Goal: Task Accomplishment & Management: Manage account settings

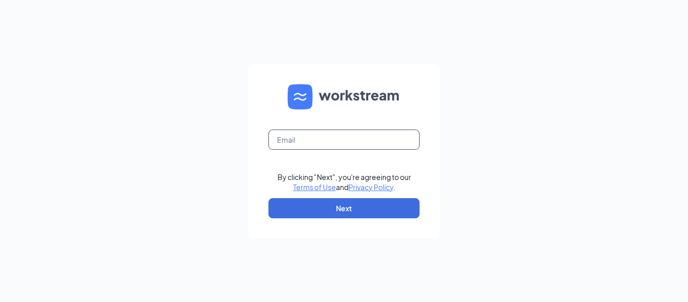
click at [317, 134] on input "text" at bounding box center [343, 139] width 151 height 20
type input "[EMAIL_ADDRESS][DOMAIN_NAME]"
click at [326, 222] on form "[EMAIL_ADDRESS][DOMAIN_NAME] By clicking "Next", you're agreeing to our Terms o…" at bounding box center [343, 151] width 191 height 174
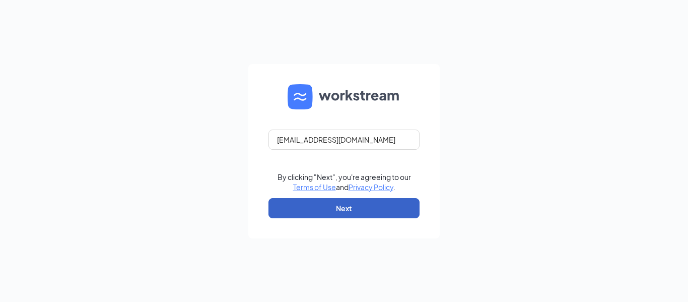
click at [327, 210] on button "Next" at bounding box center [343, 208] width 151 height 20
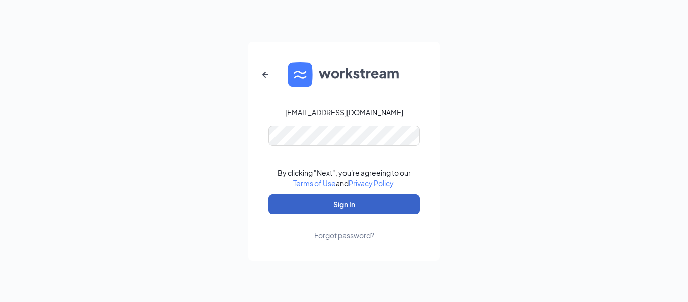
click at [332, 214] on button "Sign In" at bounding box center [343, 204] width 151 height 20
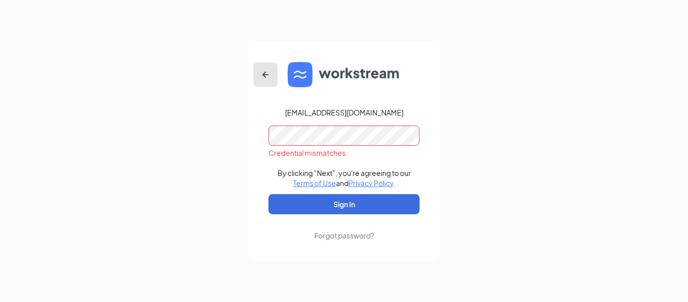
click at [270, 73] on icon "ArrowLeftNew" at bounding box center [265, 74] width 12 height 12
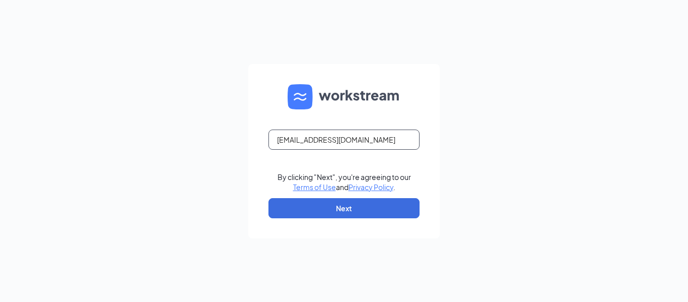
click at [328, 146] on input "culvers692@yahoo.com" at bounding box center [343, 139] width 151 height 20
click at [356, 140] on input "culvers692@yahoo.com" at bounding box center [343, 139] width 151 height 20
click at [356, 141] on input "culvers692@yahoo.com" at bounding box center [343, 139] width 151 height 20
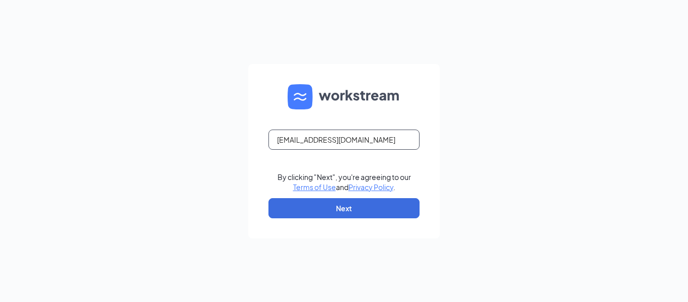
click at [356, 141] on input "culvers692@yahoo.com" at bounding box center [343, 139] width 151 height 20
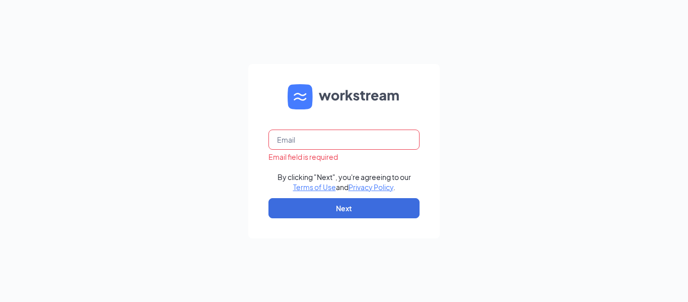
click at [565, 181] on div "Email field is required By clicking "Next", you're agreeing to our Terms of Use…" at bounding box center [344, 151] width 688 height 302
click at [392, 145] on input "text" at bounding box center [343, 139] width 151 height 20
type input "jessica.scoopieinc@yahoo.com"
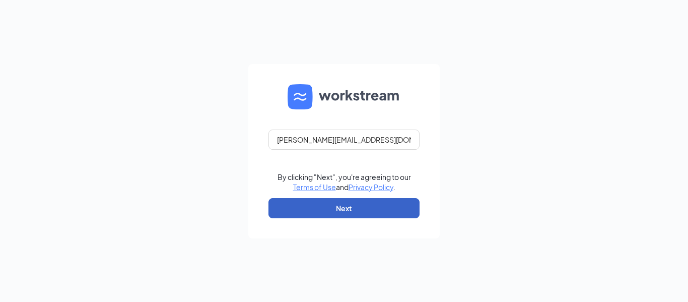
click at [352, 209] on button "Next" at bounding box center [343, 208] width 151 height 20
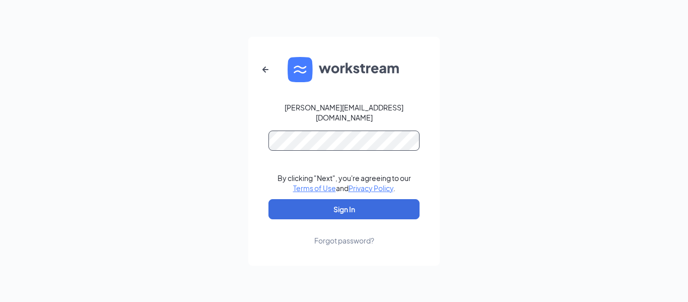
click at [268, 199] on button "Sign In" at bounding box center [343, 209] width 151 height 20
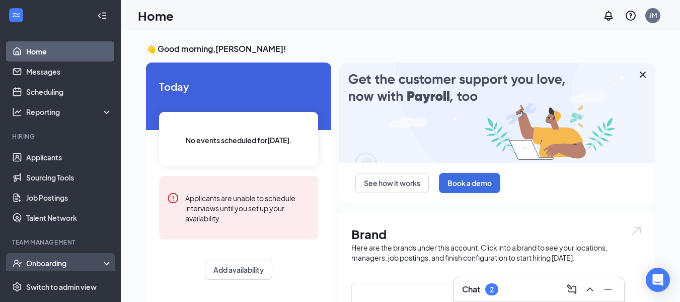
click at [54, 262] on div "Onboarding" at bounding box center [65, 263] width 78 height 10
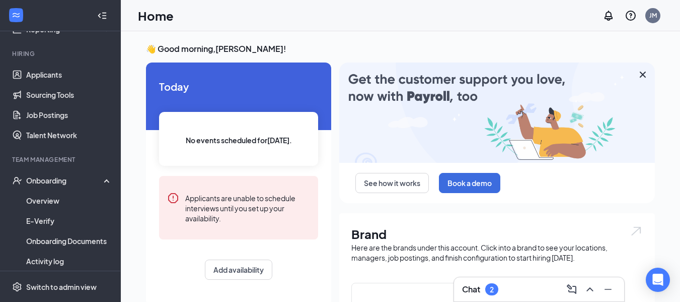
scroll to position [84, 0]
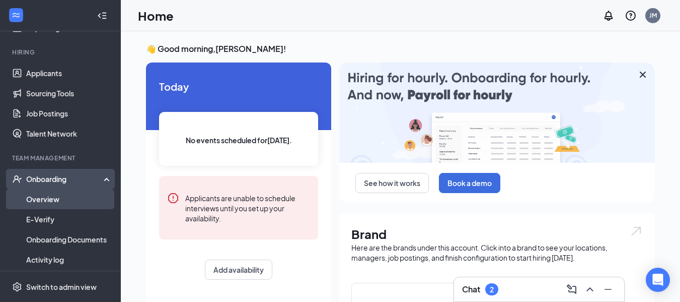
click at [60, 194] on link "Overview" at bounding box center [69, 199] width 86 height 20
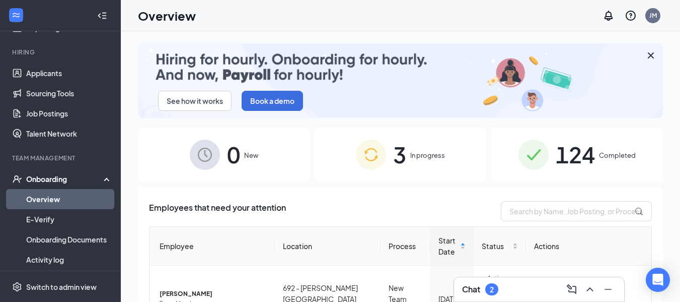
click at [364, 162] on img at bounding box center [371, 154] width 30 height 30
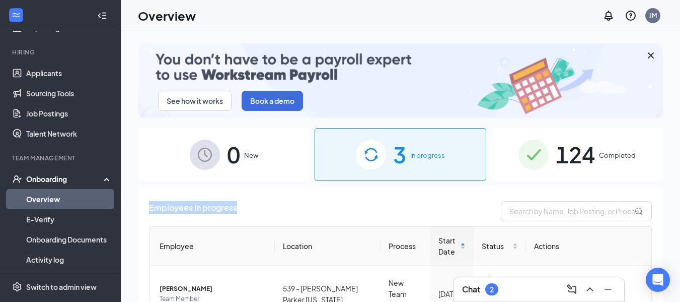
drag, startPoint x: 657, startPoint y: 149, endPoint x: 654, endPoint y: 201, distance: 52.5
click at [654, 201] on div "See how it works Book a demo 0 New 3 In progress 124 Completed Employees in pro…" at bounding box center [400, 189] width 525 height 292
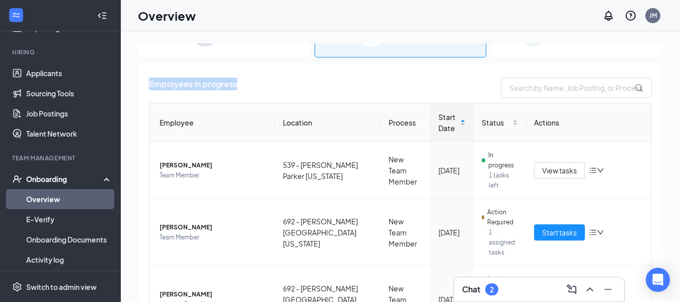
scroll to position [124, 0]
click at [589, 294] on icon "ChevronUp" at bounding box center [590, 289] width 12 height 12
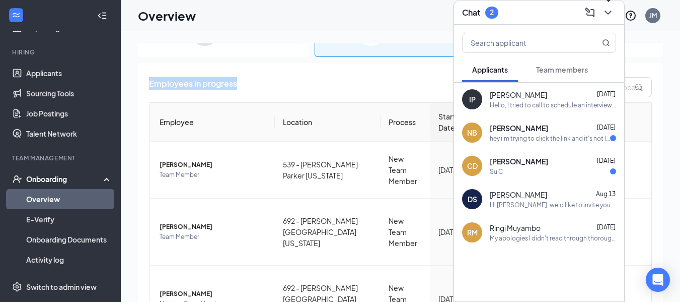
click at [611, 11] on icon "ChevronDown" at bounding box center [608, 13] width 7 height 4
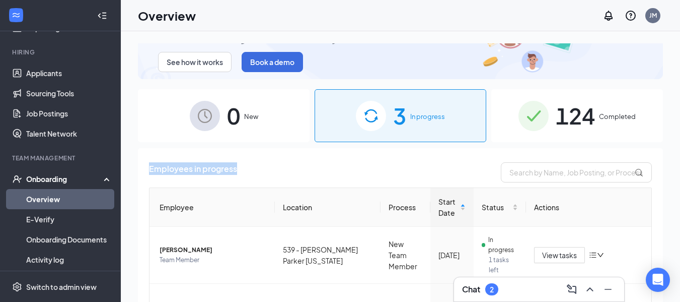
scroll to position [38, 0]
click at [576, 120] on span "124" at bounding box center [575, 116] width 39 height 35
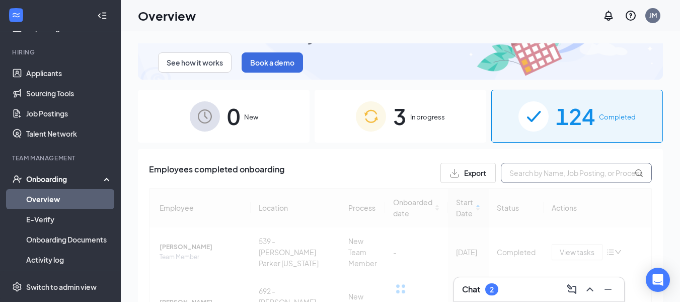
click at [565, 171] on input "text" at bounding box center [576, 173] width 151 height 20
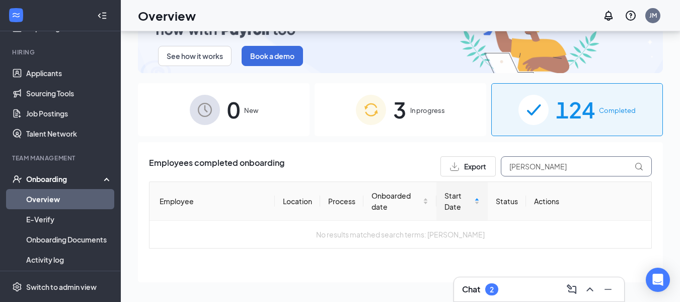
scroll to position [45, 0]
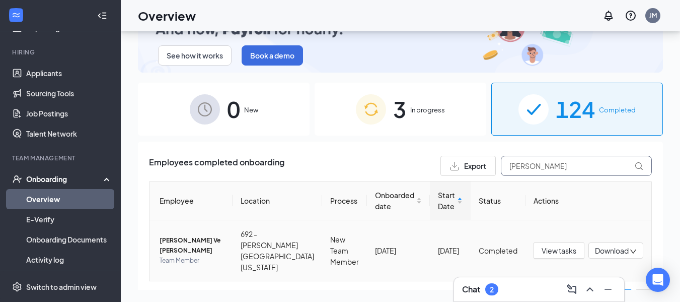
type input "[PERSON_NAME]"
click at [192, 249] on span "[PERSON_NAME] Ve [PERSON_NAME]" at bounding box center [192, 245] width 65 height 20
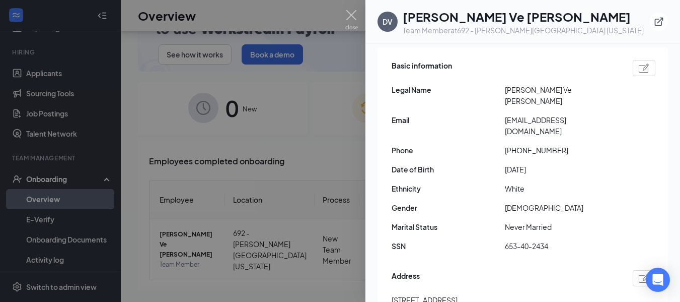
scroll to position [87, 0]
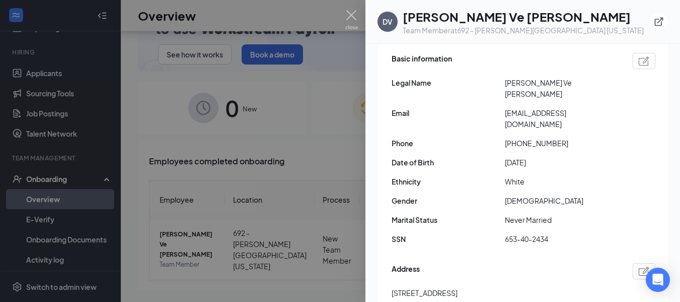
drag, startPoint x: 330, startPoint y: 128, endPoint x: 332, endPoint y: 115, distance: 13.8
click at [329, 129] on div at bounding box center [340, 151] width 680 height 302
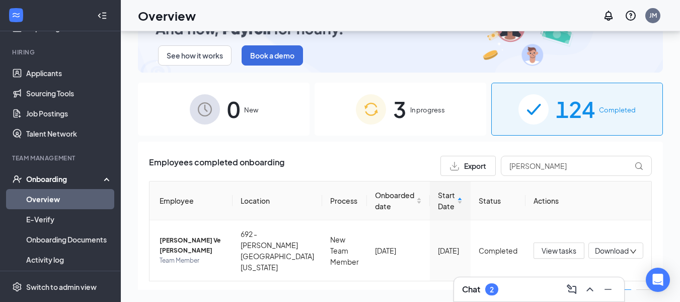
click at [340, 109] on div "3 In progress" at bounding box center [401, 109] width 172 height 53
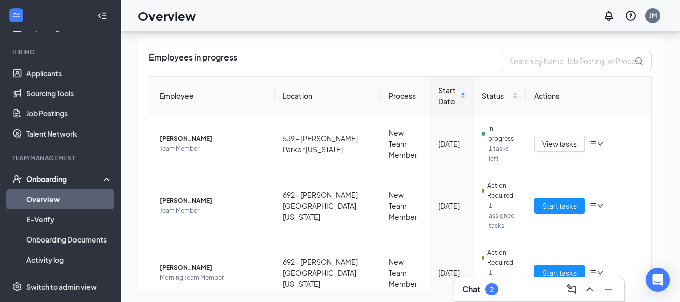
scroll to position [109, 0]
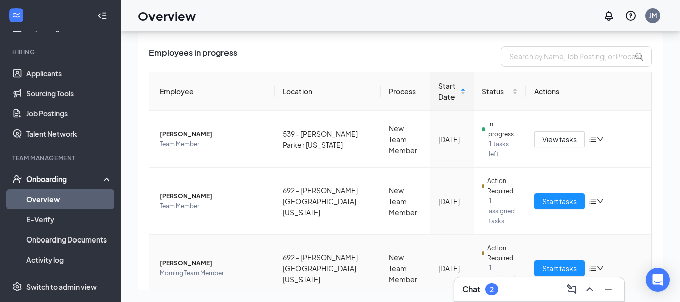
click at [182, 258] on span "[PERSON_NAME]" at bounding box center [213, 263] width 107 height 10
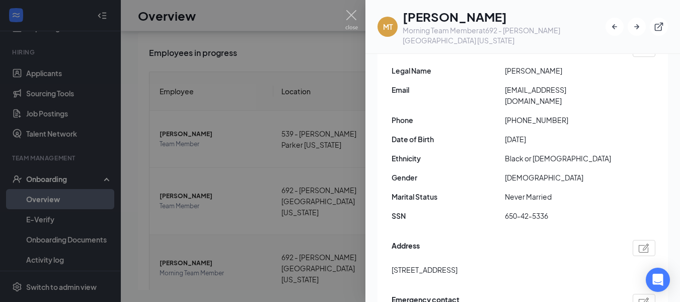
scroll to position [134, 0]
